Goal: Communication & Community: Share content

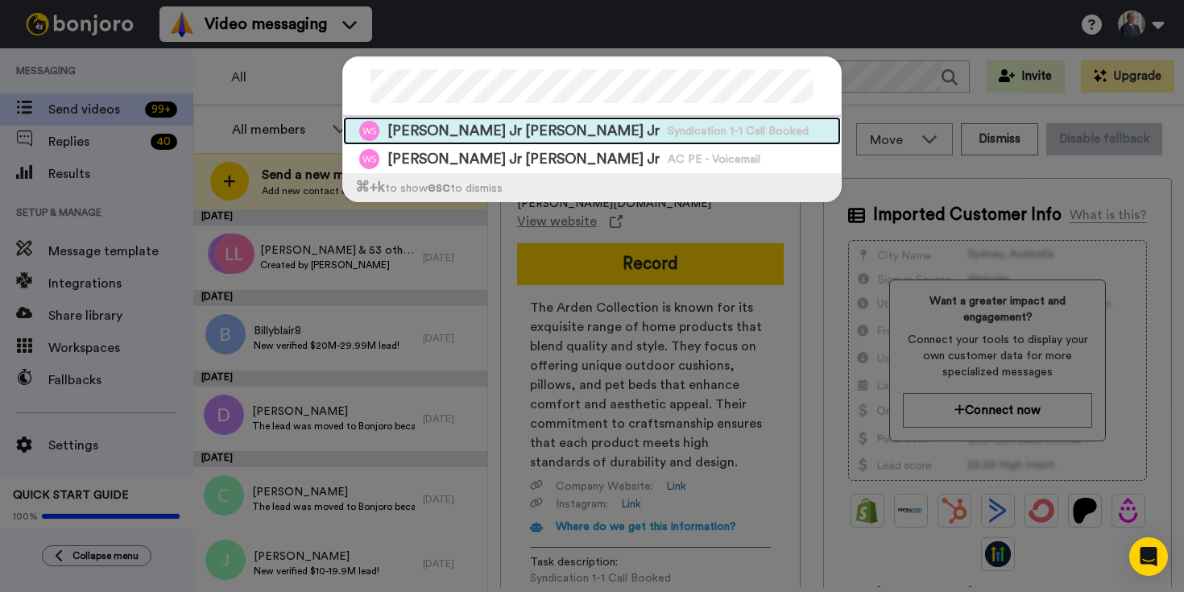
click at [668, 136] on span "Syndication 1-1 Call Booked" at bounding box center [738, 131] width 141 height 16
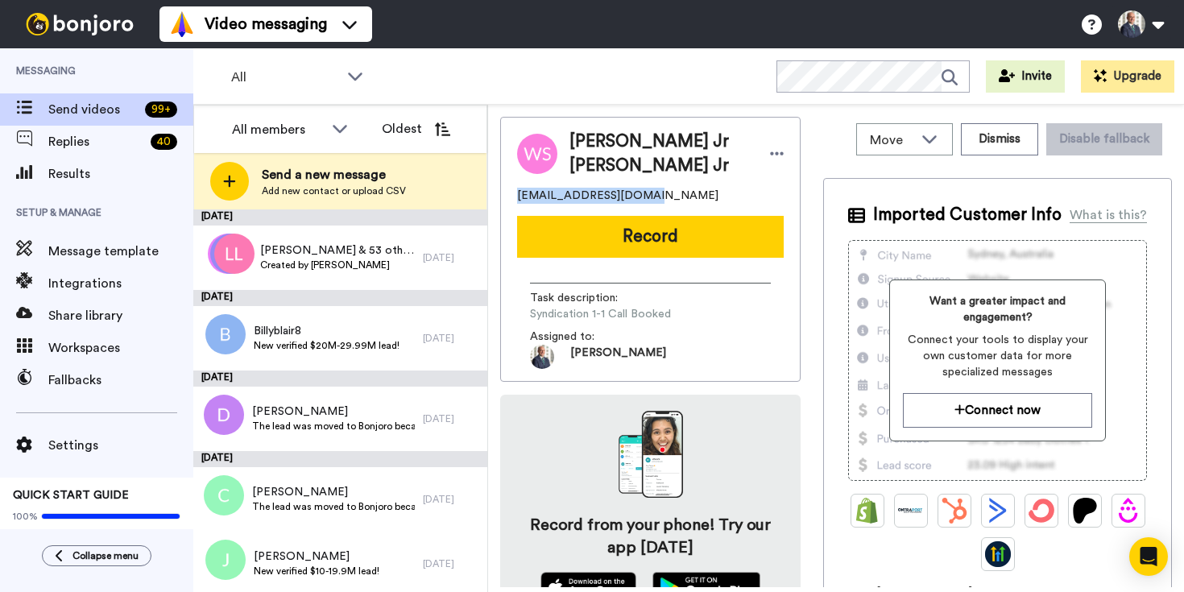
click at [673, 242] on button "Record" at bounding box center [650, 237] width 267 height 42
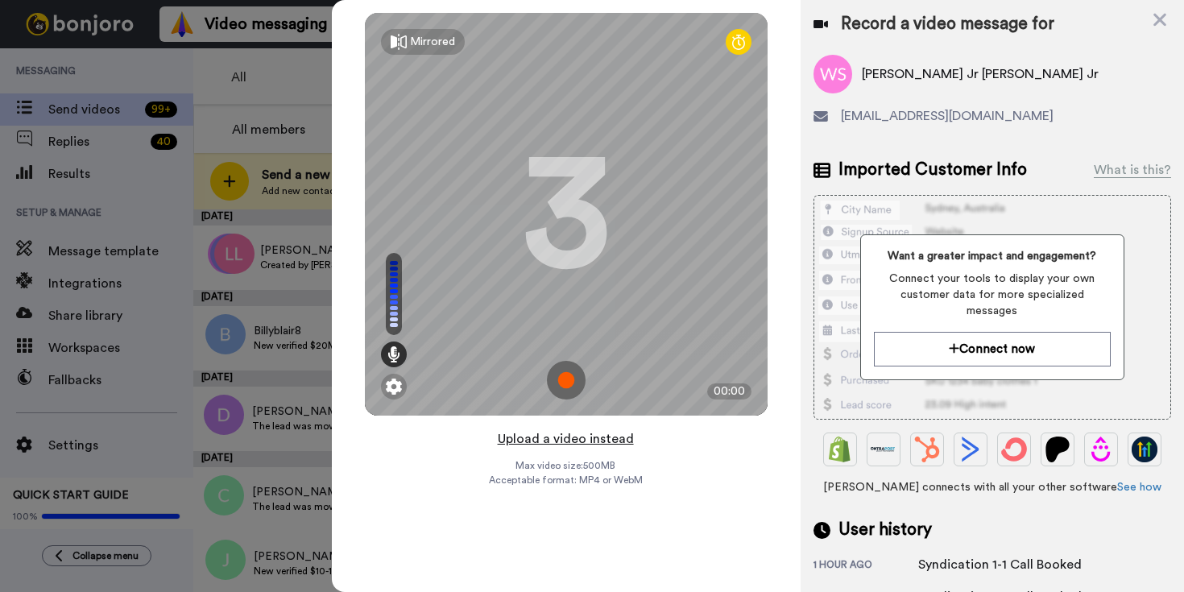
click at [585, 437] on button "Upload a video instead" at bounding box center [566, 438] width 146 height 21
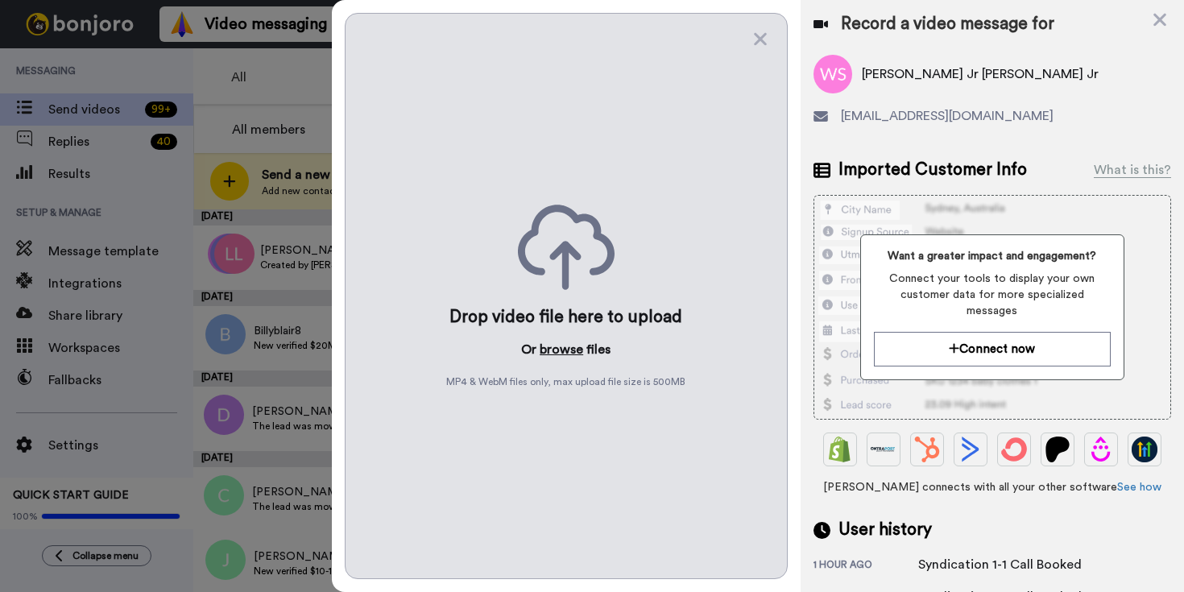
click at [557, 356] on button "browse" at bounding box center [561, 349] width 43 height 19
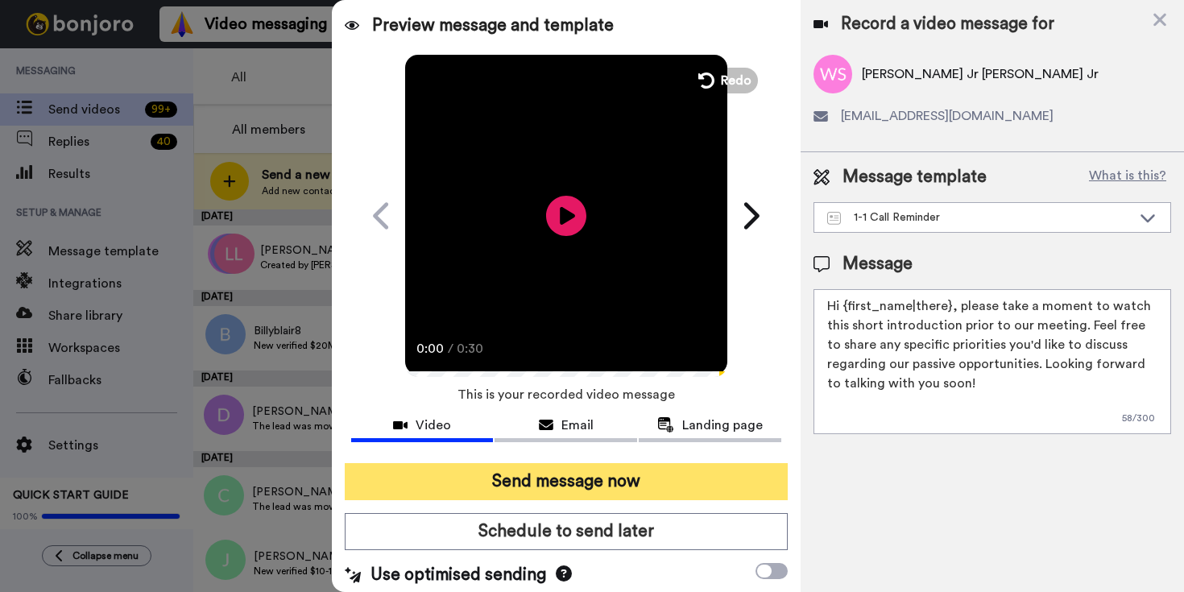
click at [645, 476] on button "Send message now" at bounding box center [566, 481] width 443 height 37
